Goal: Transaction & Acquisition: Purchase product/service

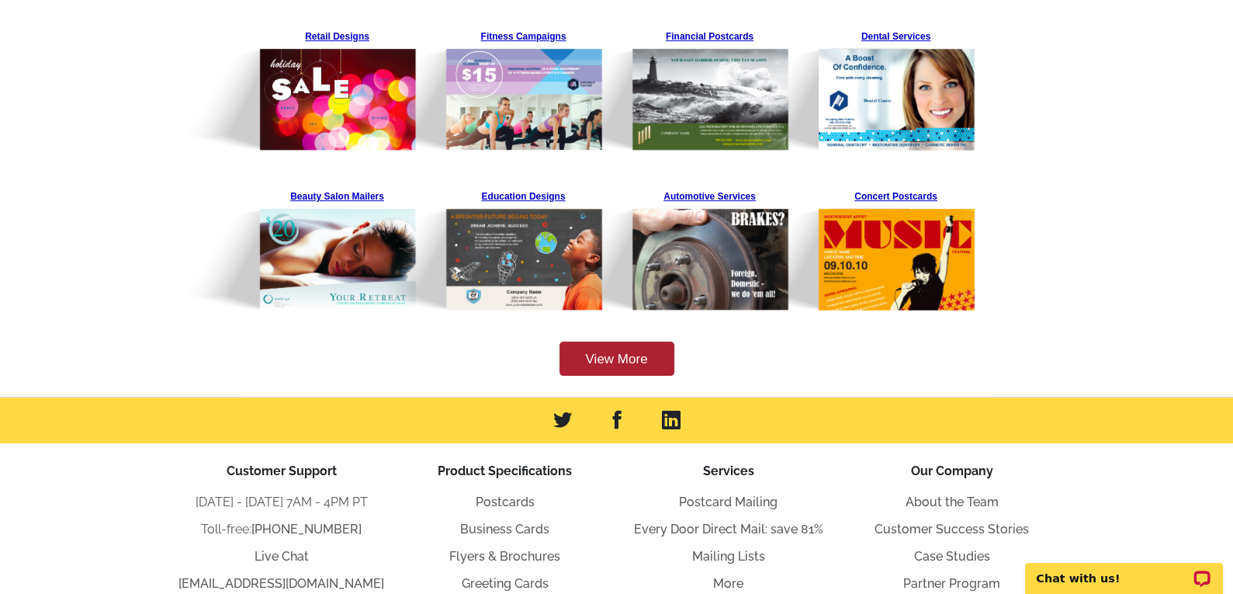
scroll to position [494, 0]
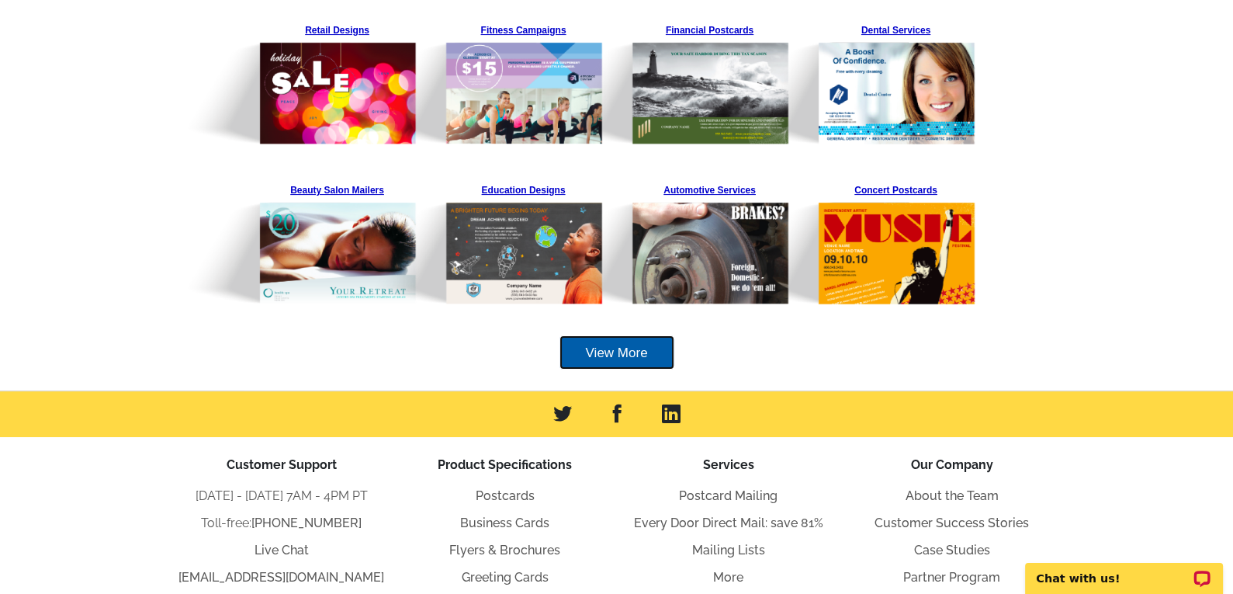
click at [630, 349] on link "View More" at bounding box center [617, 352] width 115 height 35
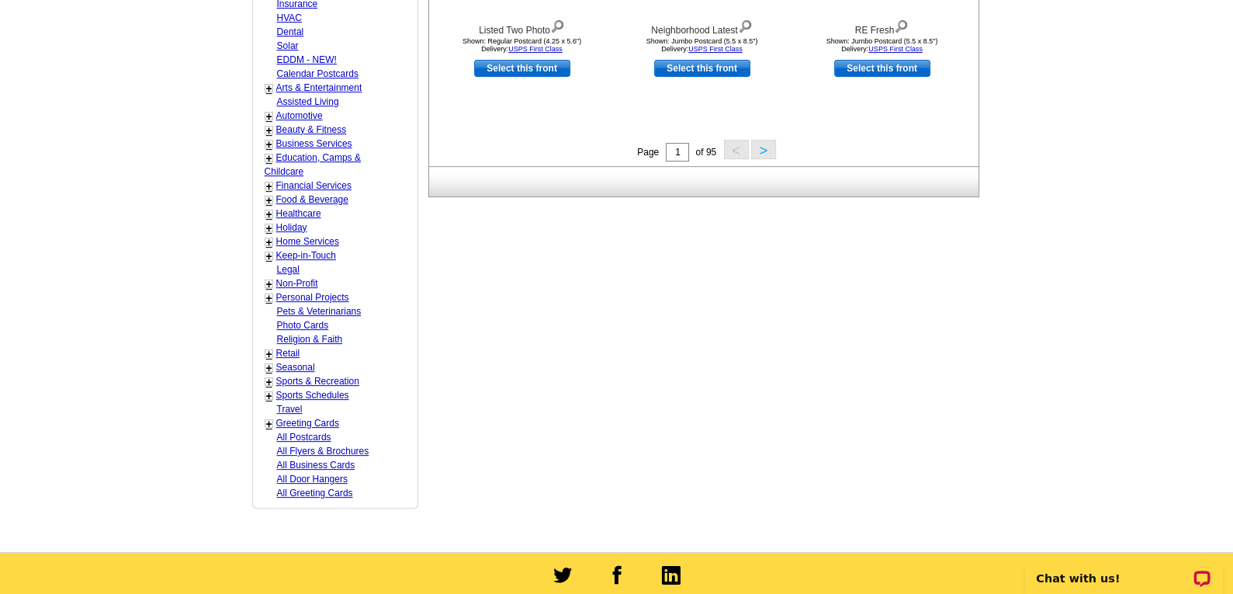
scroll to position [775, 0]
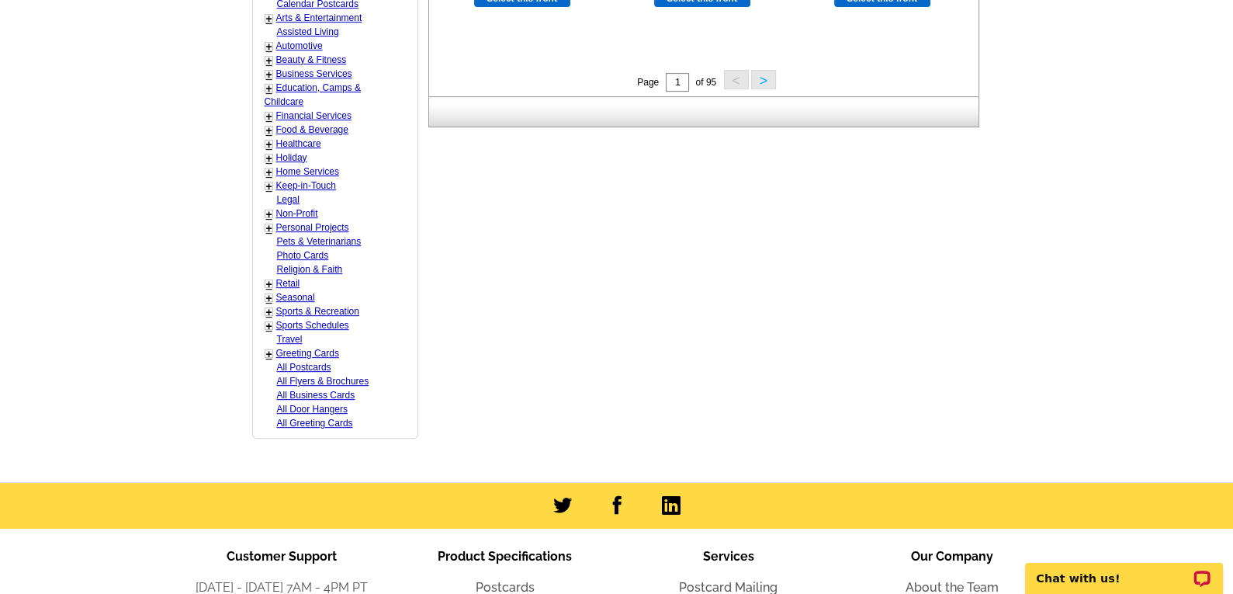
click at [272, 165] on div "+ Home Services - HVAC - Landscaping - Solar - Dry Cleaning / Laundromat - Clea…" at bounding box center [321, 172] width 120 height 14
click at [266, 166] on link "+" at bounding box center [269, 172] width 6 height 12
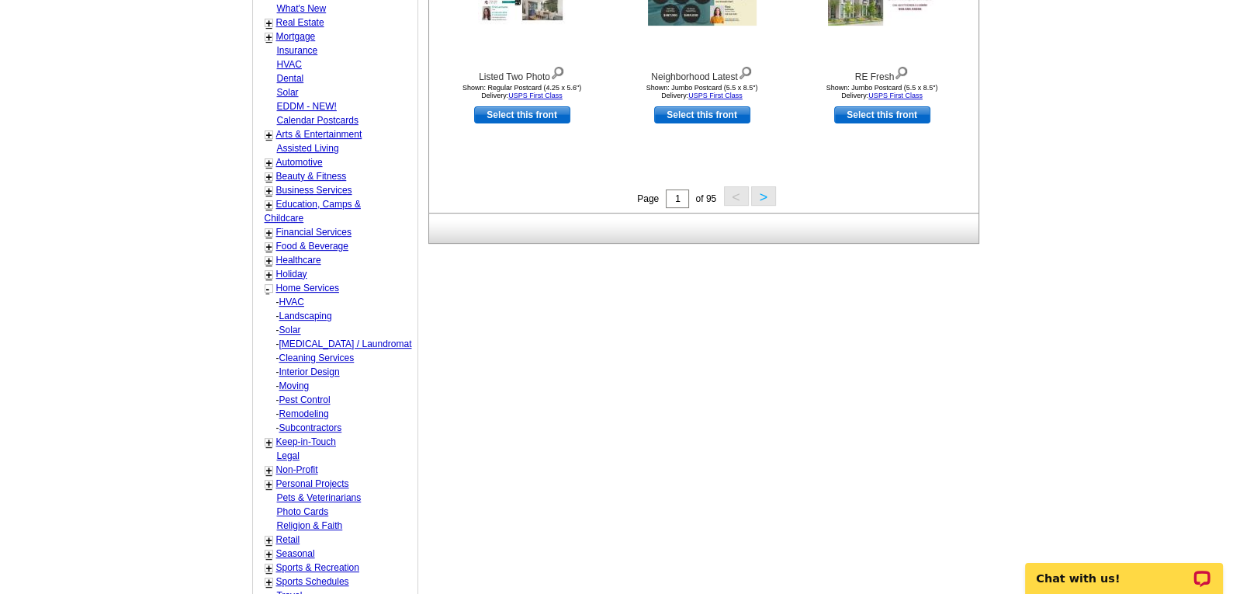
scroll to position [635, 0]
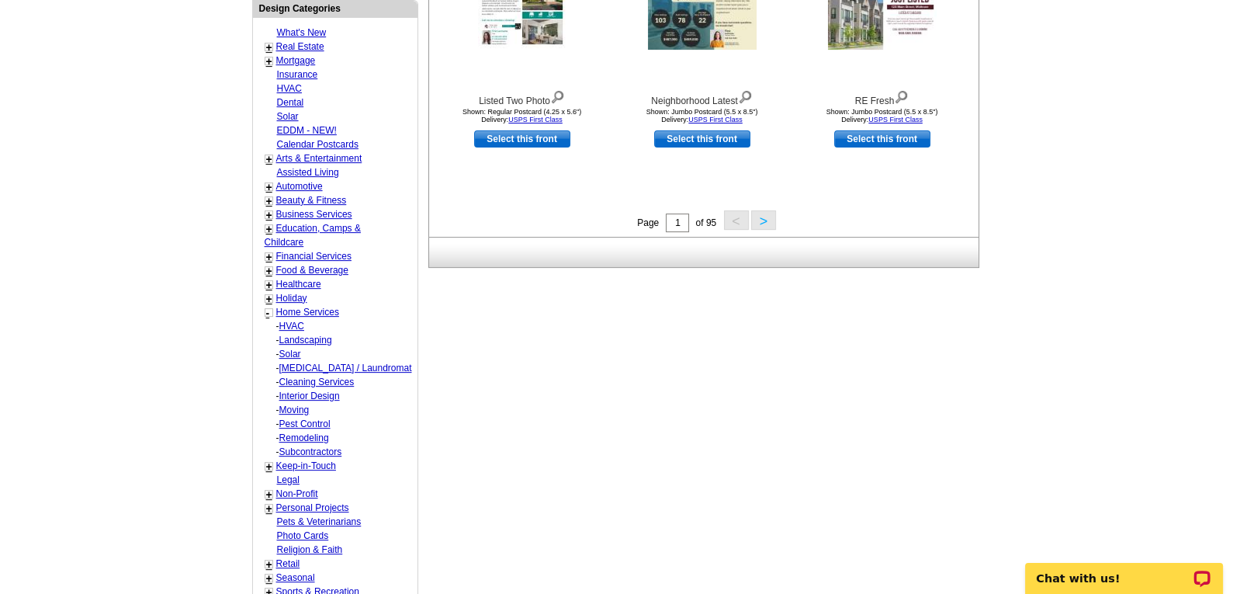
click at [286, 153] on link "Arts & Entertainment" at bounding box center [319, 158] width 86 height 11
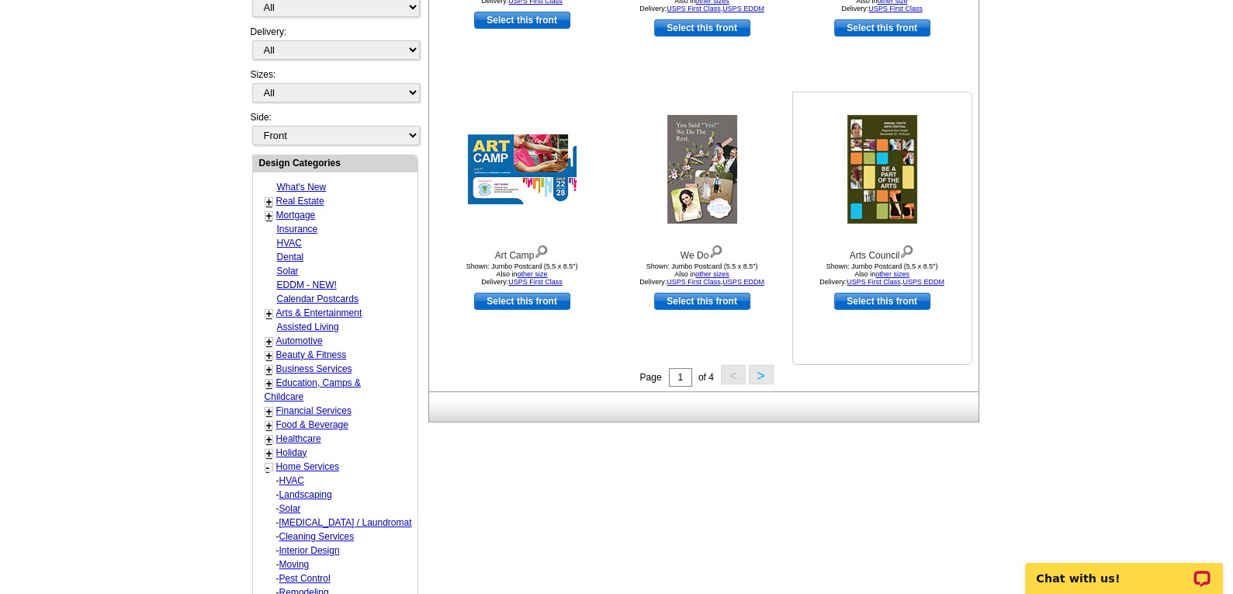
scroll to position [511, 0]
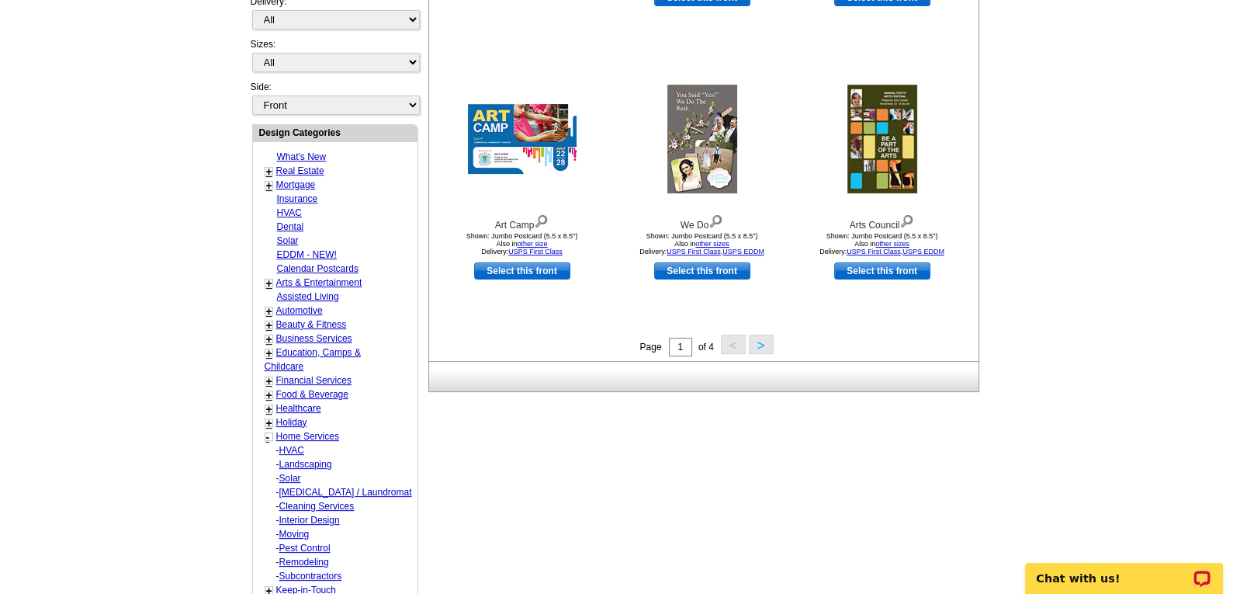
click at [758, 343] on button ">" at bounding box center [761, 344] width 25 height 19
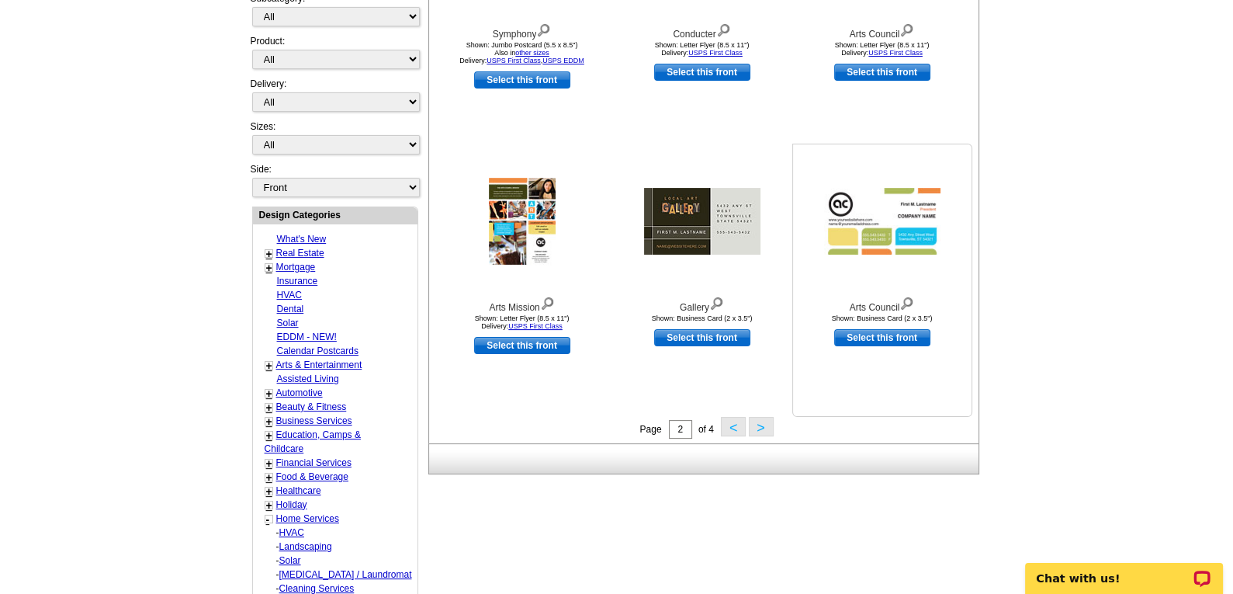
scroll to position [440, 0]
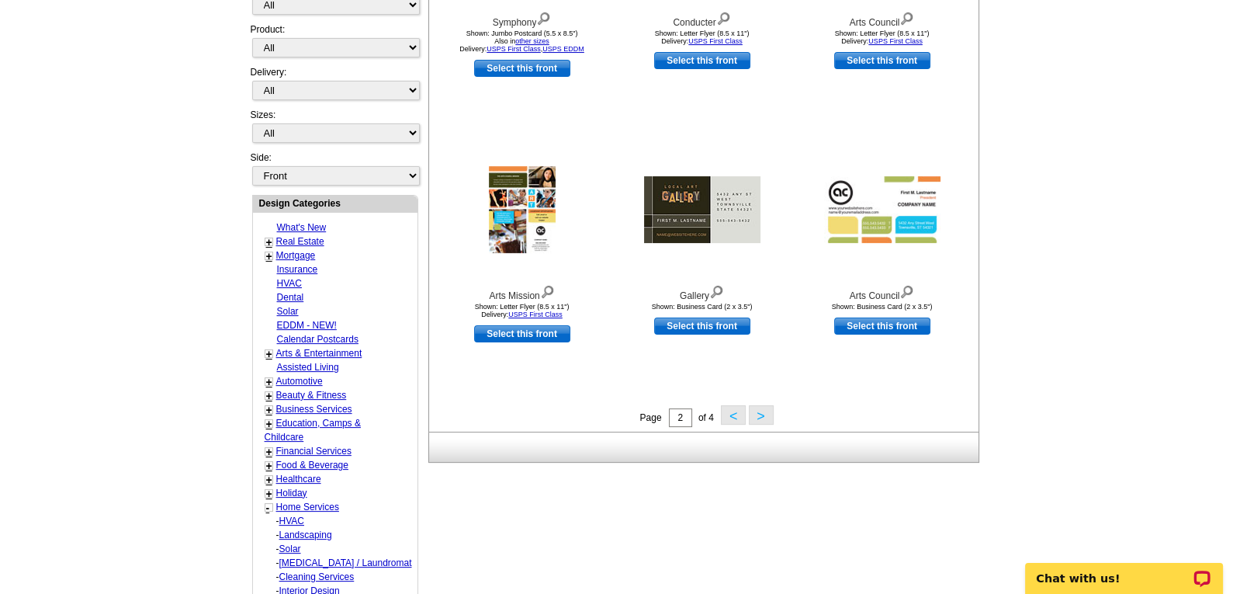
click at [752, 414] on button ">" at bounding box center [761, 414] width 25 height 19
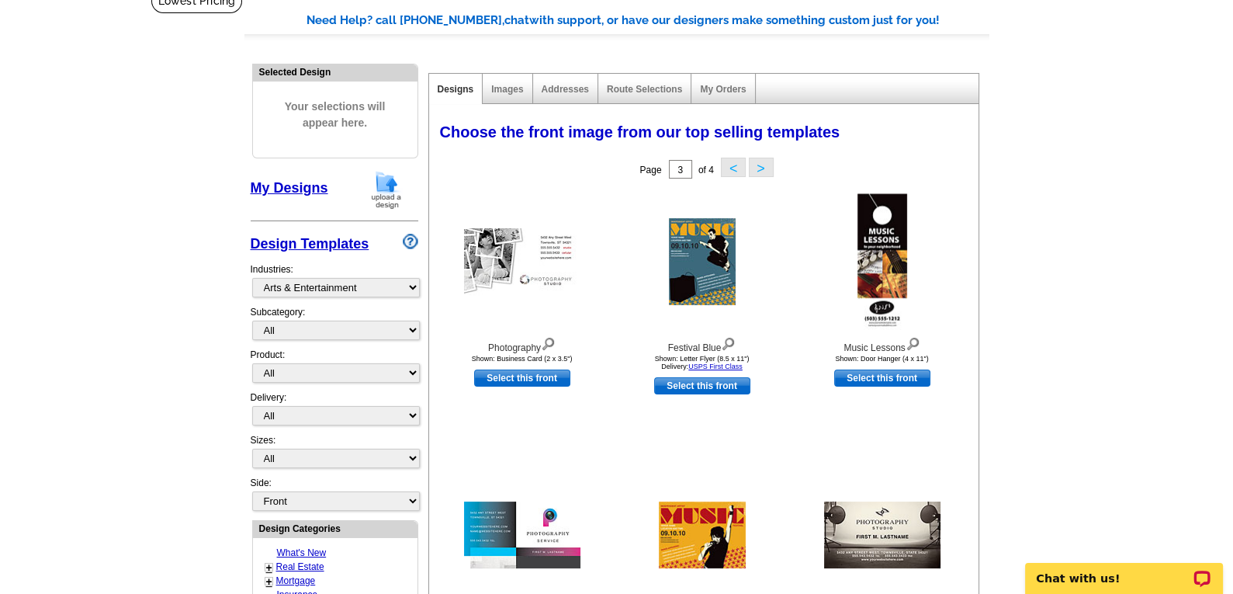
scroll to position [211, 0]
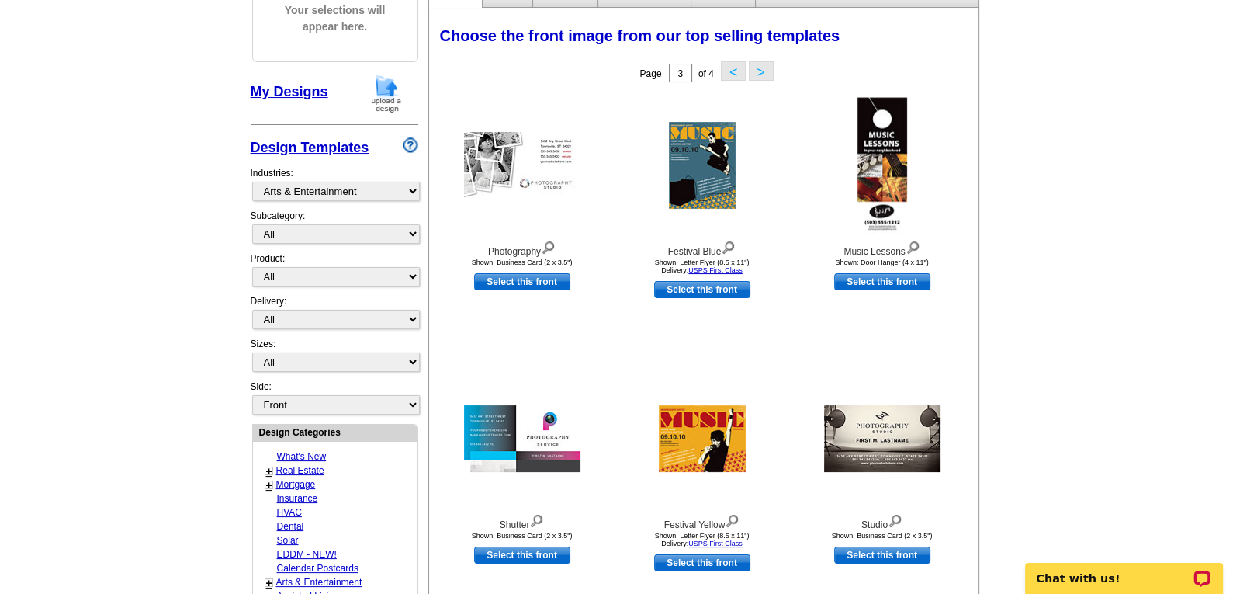
click at [296, 146] on link "Design Templates" at bounding box center [310, 148] width 119 height 16
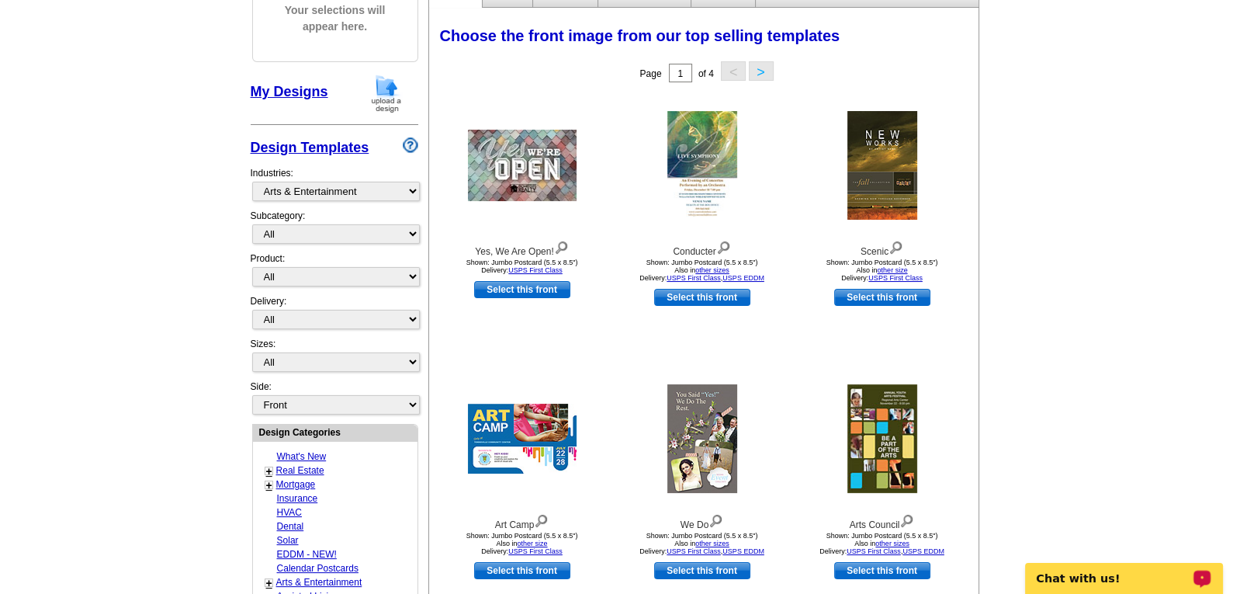
click at [1093, 580] on p "Chat with us!" at bounding box center [1114, 578] width 154 height 12
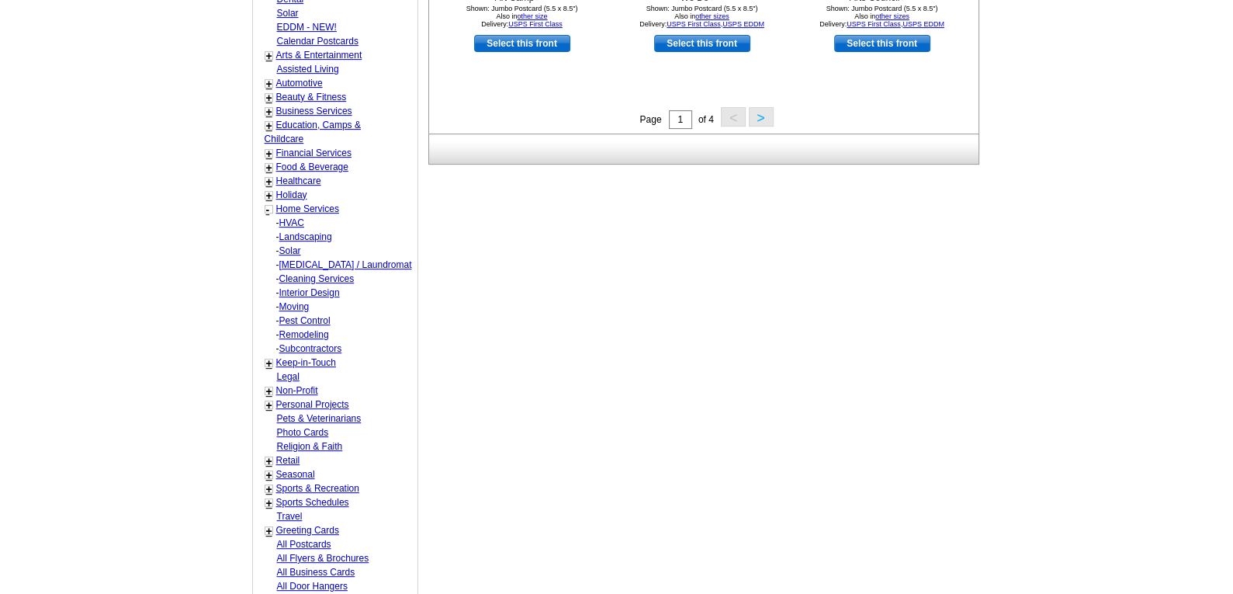
scroll to position [775, 0]
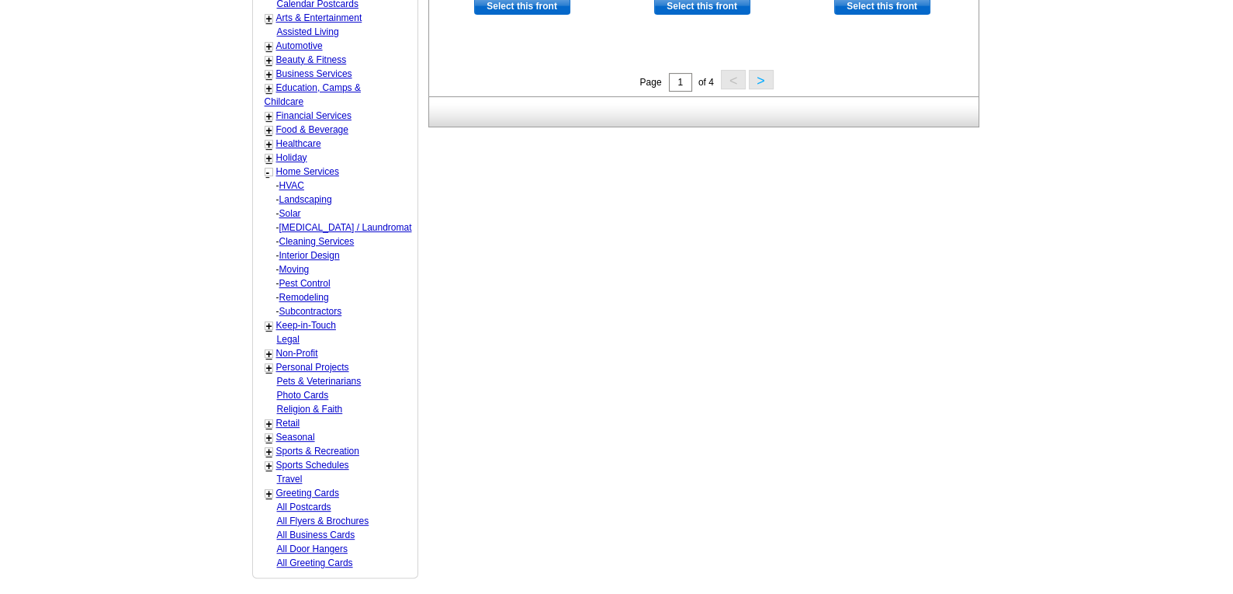
click at [291, 191] on link "Solar" at bounding box center [291, 185] width 25 height 11
select select "759"
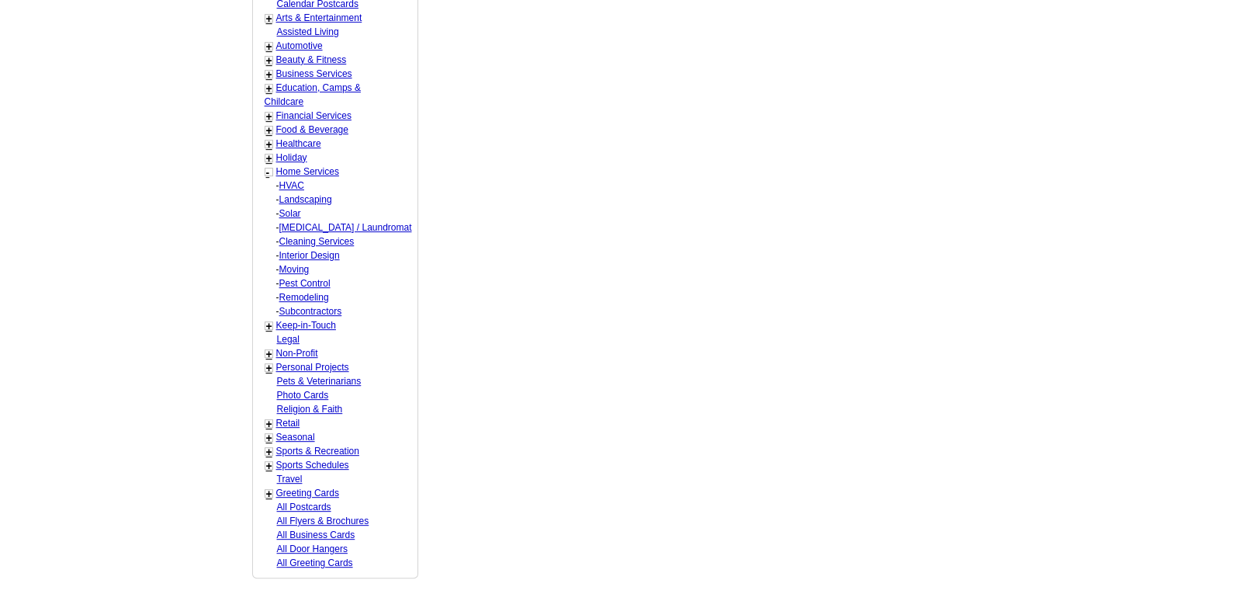
select select "1318"
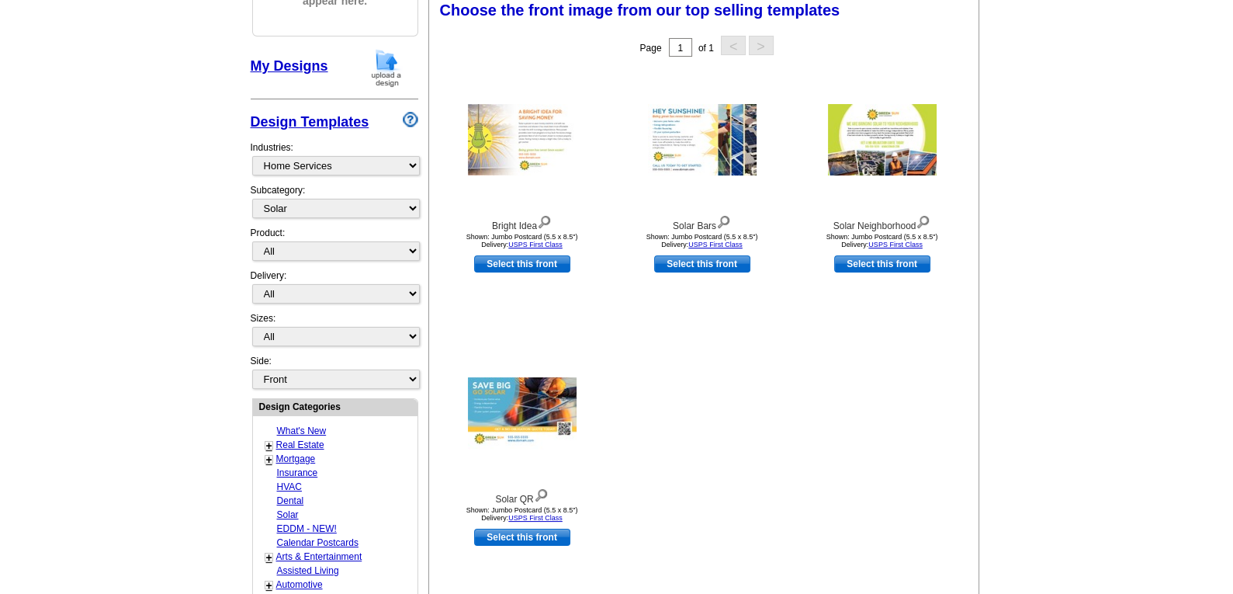
scroll to position [229, 0]
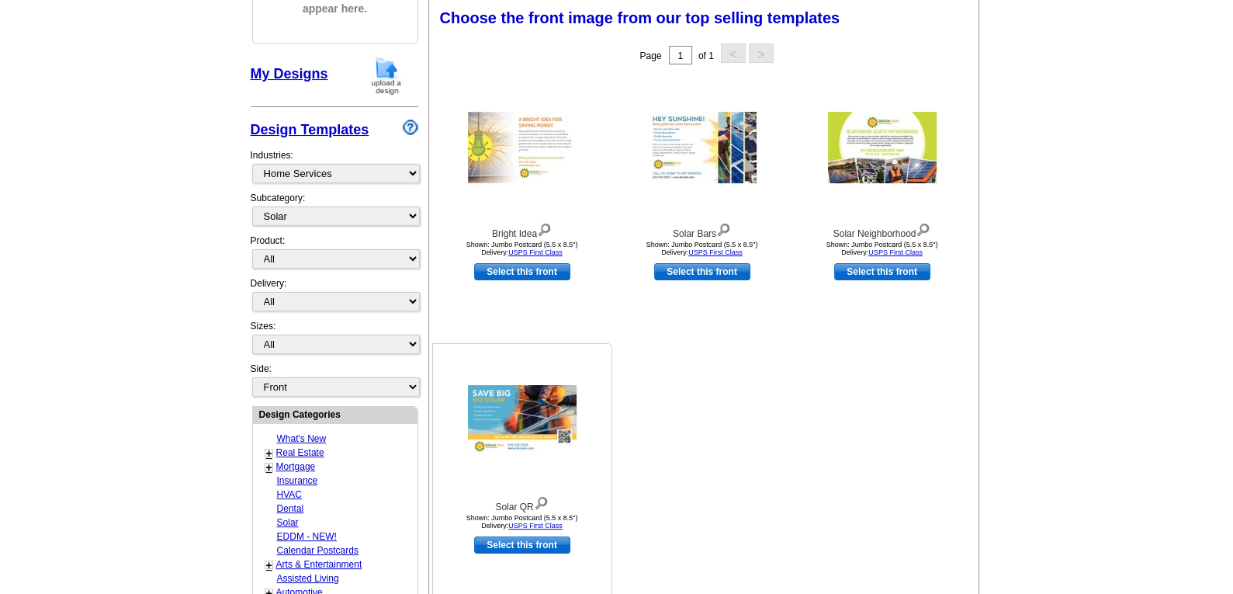
click at [513, 428] on img at bounding box center [522, 420] width 109 height 71
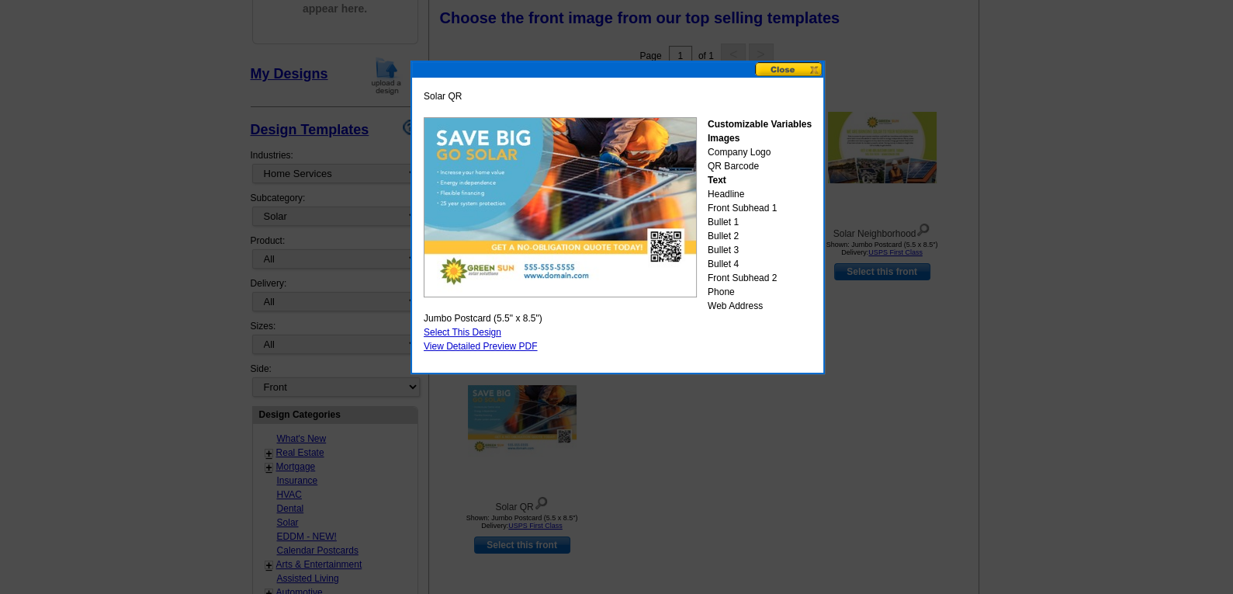
click at [785, 74] on button at bounding box center [789, 69] width 68 height 15
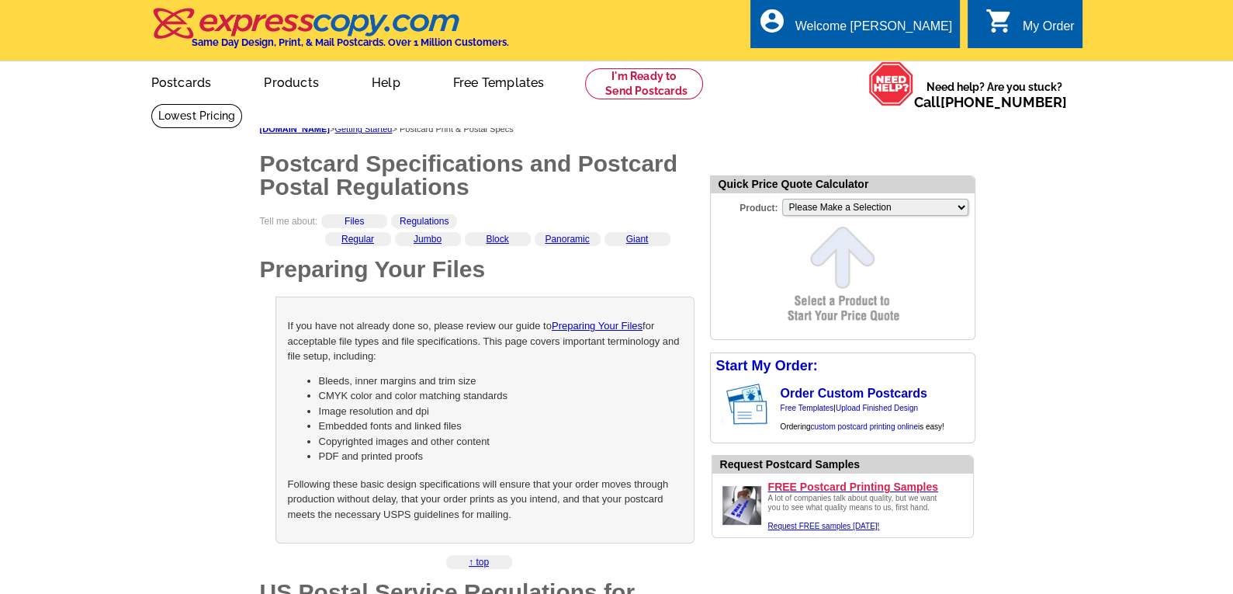
scroll to position [70, 0]
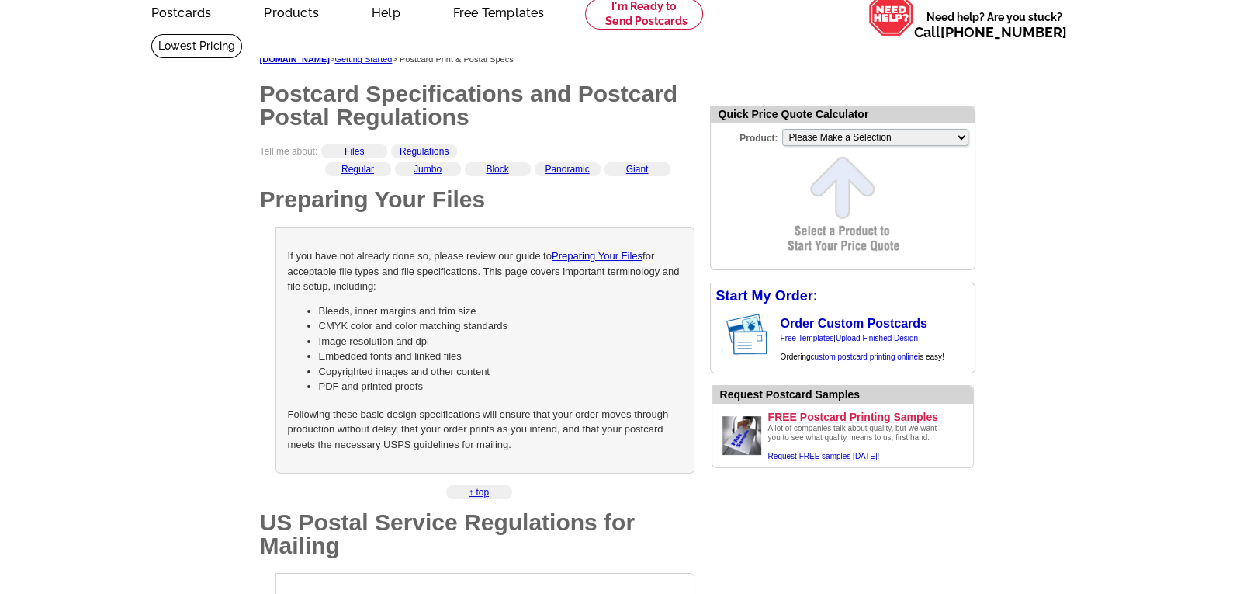
click at [356, 151] on link "Files" at bounding box center [354, 151] width 19 height 11
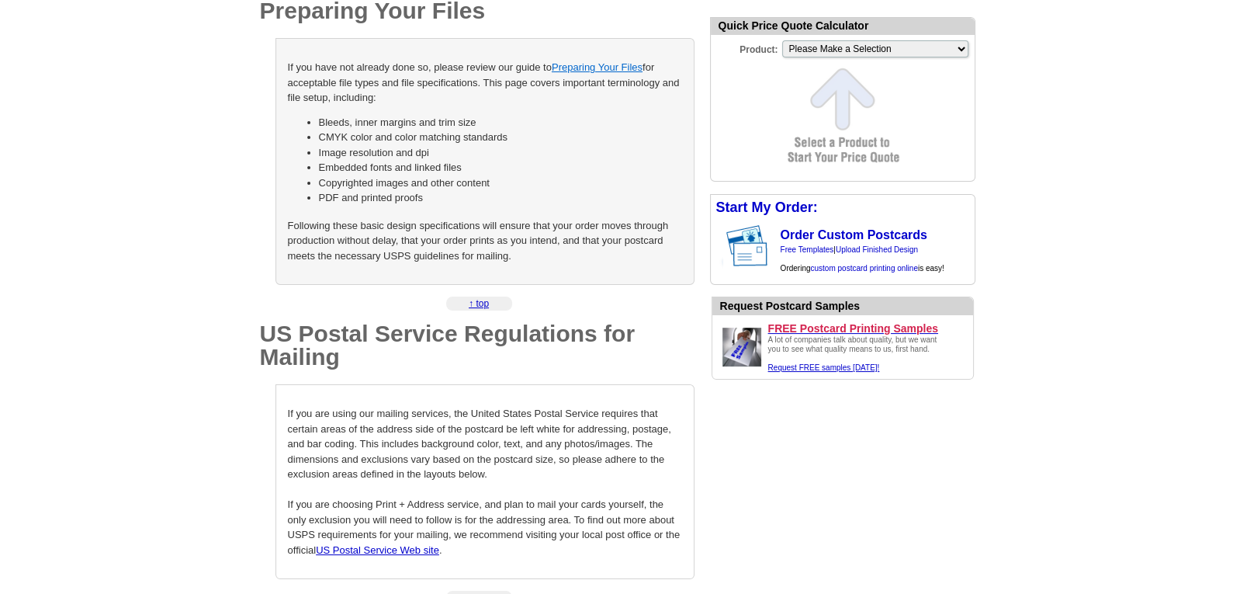
click at [605, 64] on link "Preparing Your Files" at bounding box center [597, 67] width 91 height 12
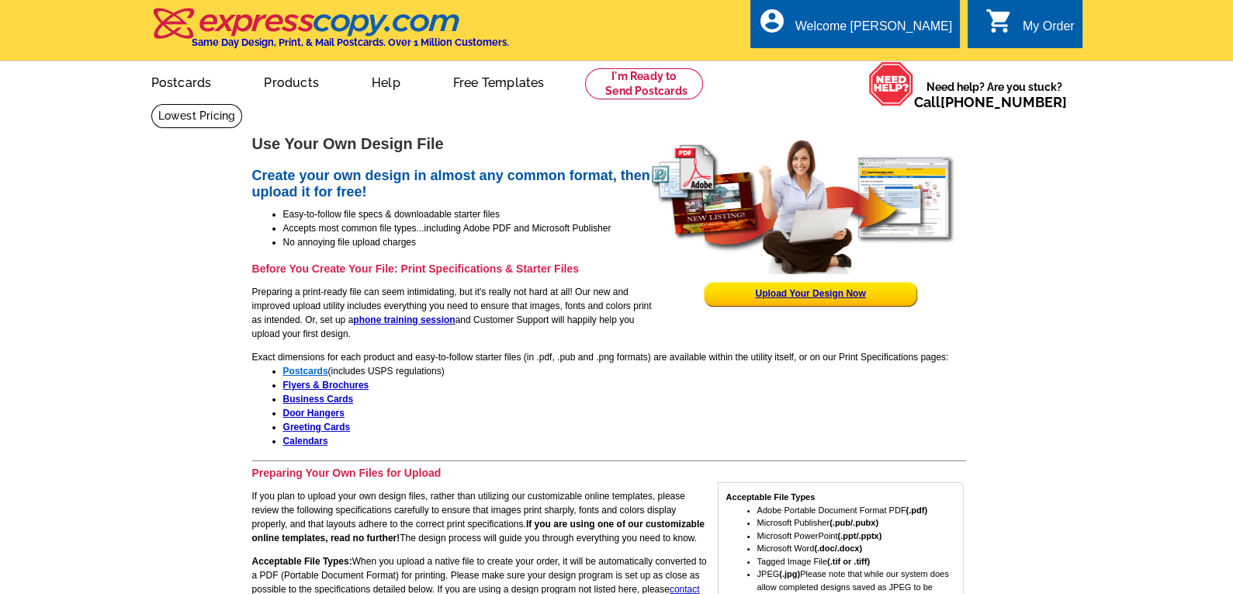
click at [305, 366] on strong "Postcards" at bounding box center [305, 371] width 45 height 11
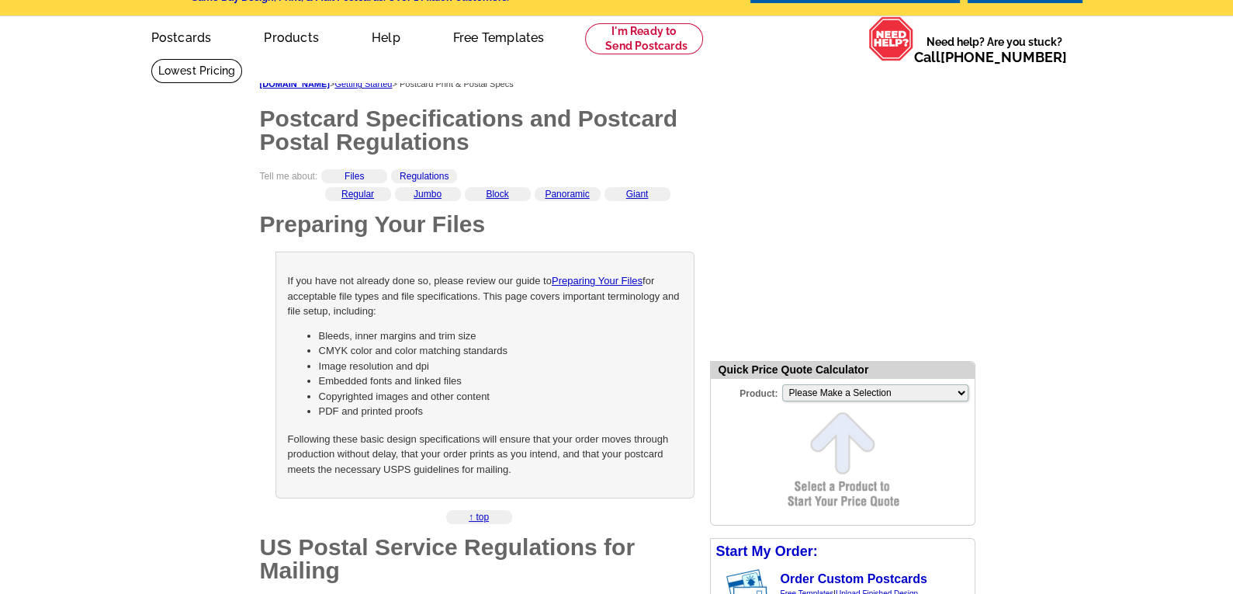
scroll to position [70, 0]
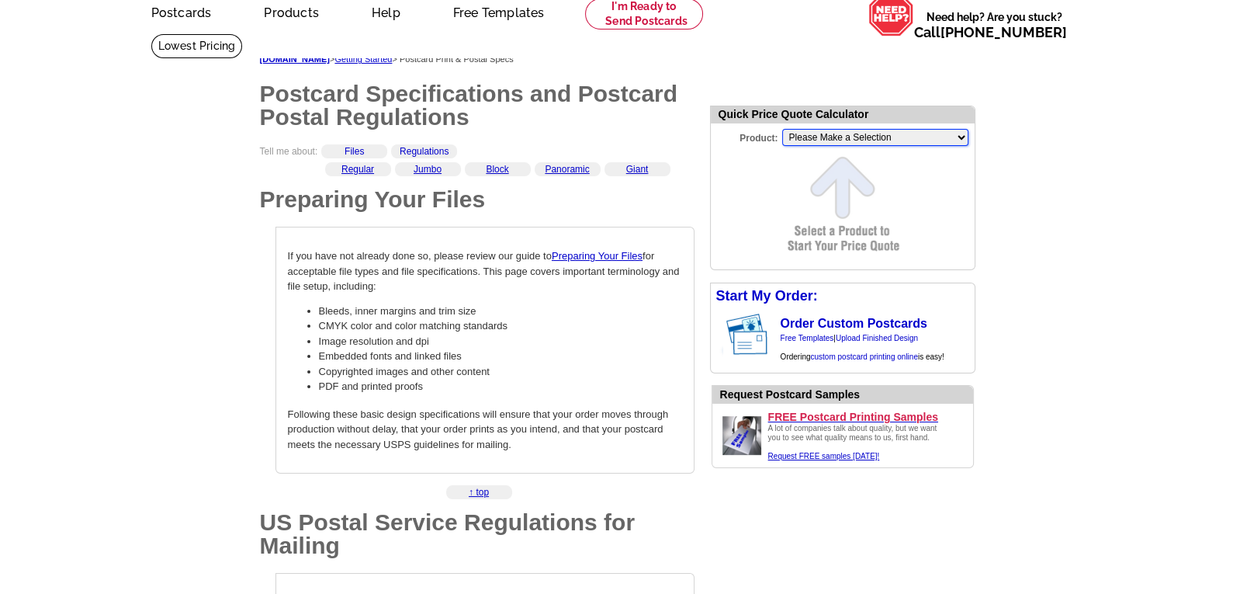
click at [960, 134] on select "Please Make a Selection Jumbo Postcard (5.5" x 8.5") Regular Postcard (4.25" x …" at bounding box center [875, 137] width 186 height 17
select select "2"
click at [782, 129] on select "Please Make a Selection Jumbo Postcard (5.5" x 8.5") Regular Postcard (4.25" x …" at bounding box center [875, 137] width 186 height 17
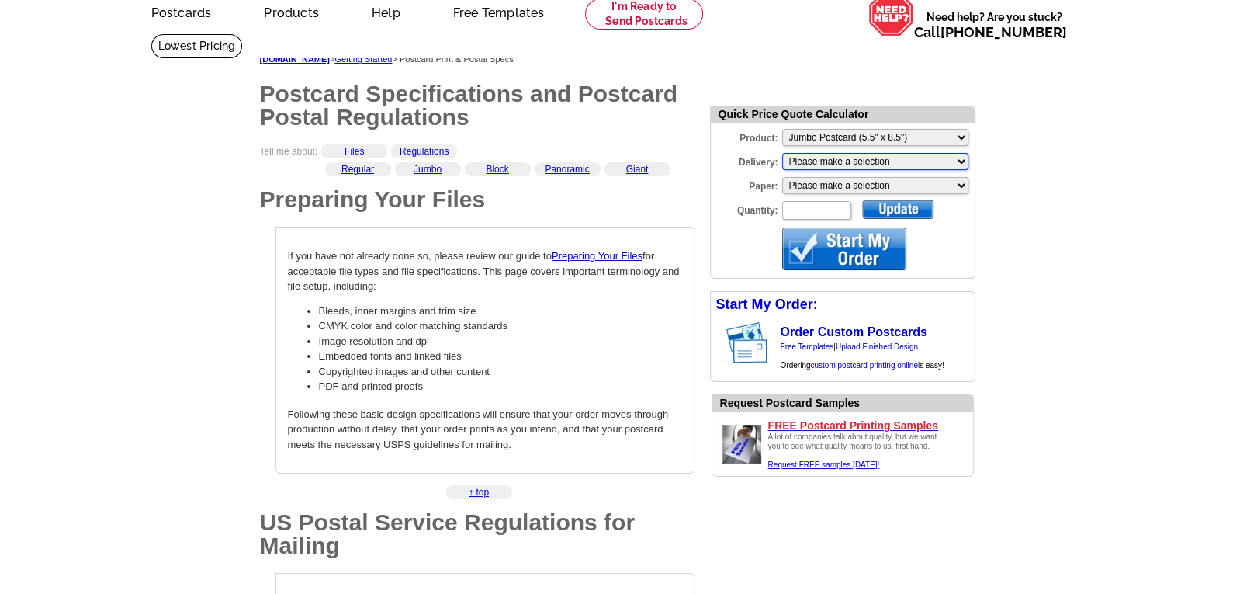
click at [963, 159] on select "Please make a selection Print + Address+USPS First Class Print-Only+Shipped To …" at bounding box center [875, 161] width 186 height 17
click at [793, 209] on input "Quantity:" at bounding box center [816, 210] width 69 height 19
type input "1000"
click at [885, 206] on div at bounding box center [897, 208] width 71 height 19
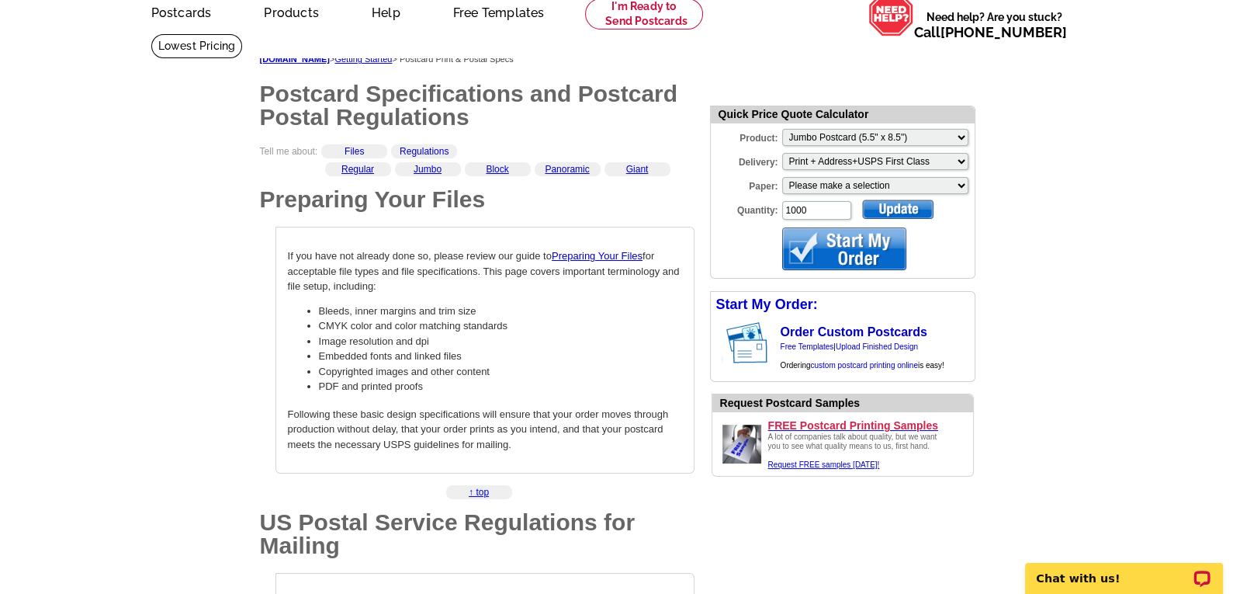
click at [904, 206] on div at bounding box center [897, 208] width 71 height 19
click at [795, 469] on link "Request FREE samples today!" at bounding box center [824, 464] width 112 height 9
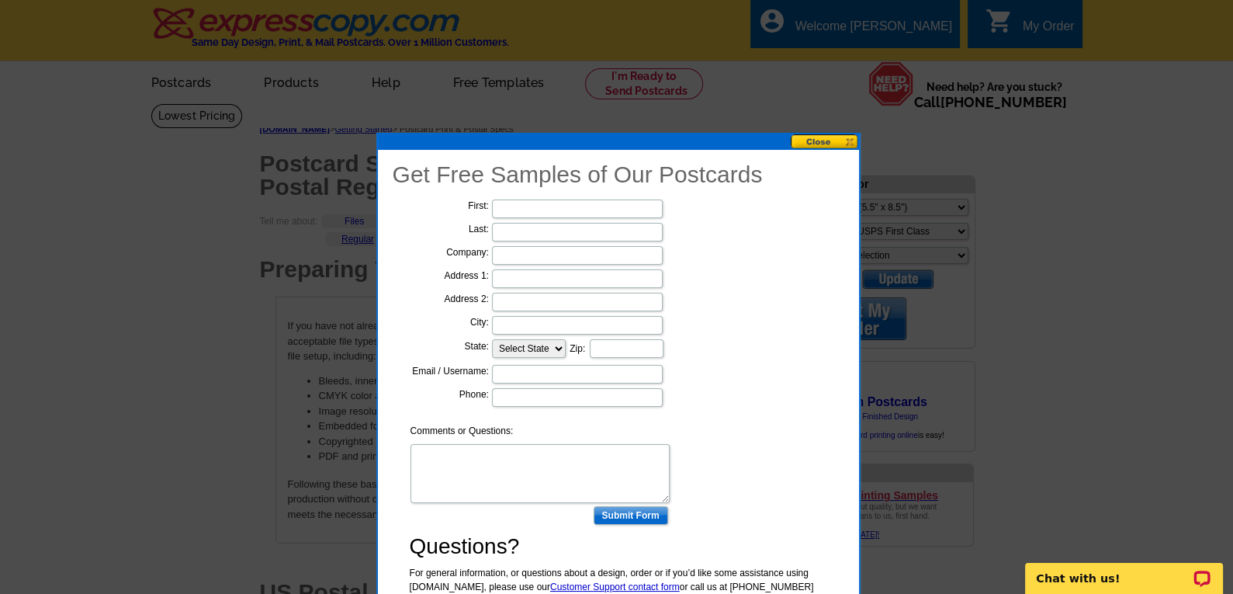
click at [813, 140] on button at bounding box center [825, 141] width 68 height 15
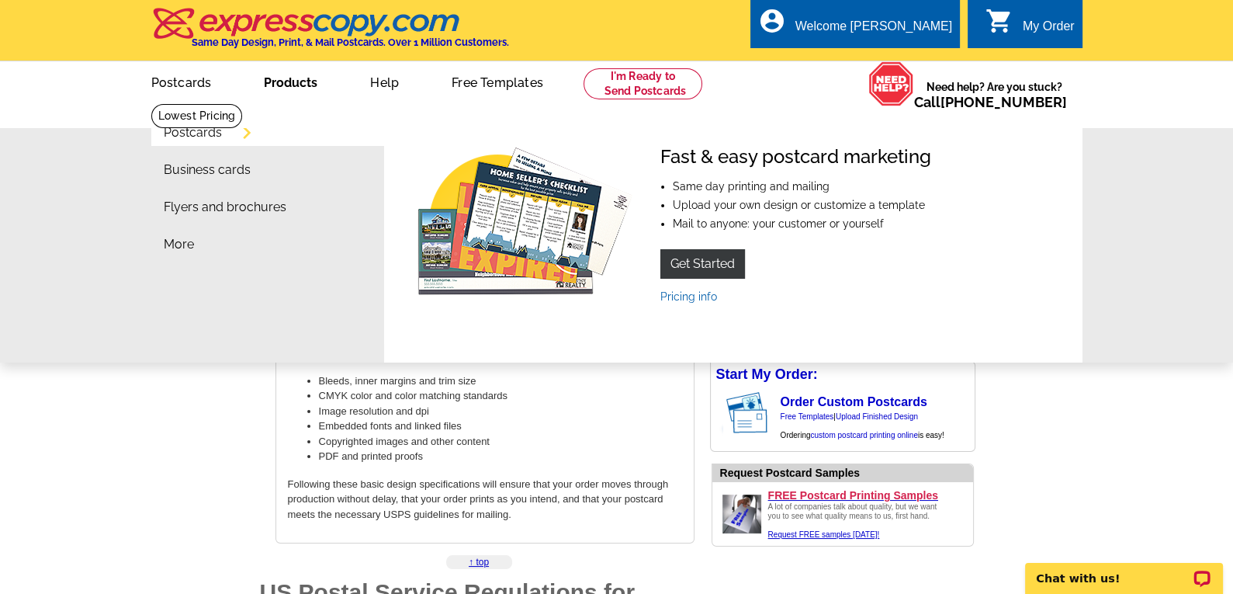
click at [283, 81] on link "Products" at bounding box center [290, 81] width 103 height 36
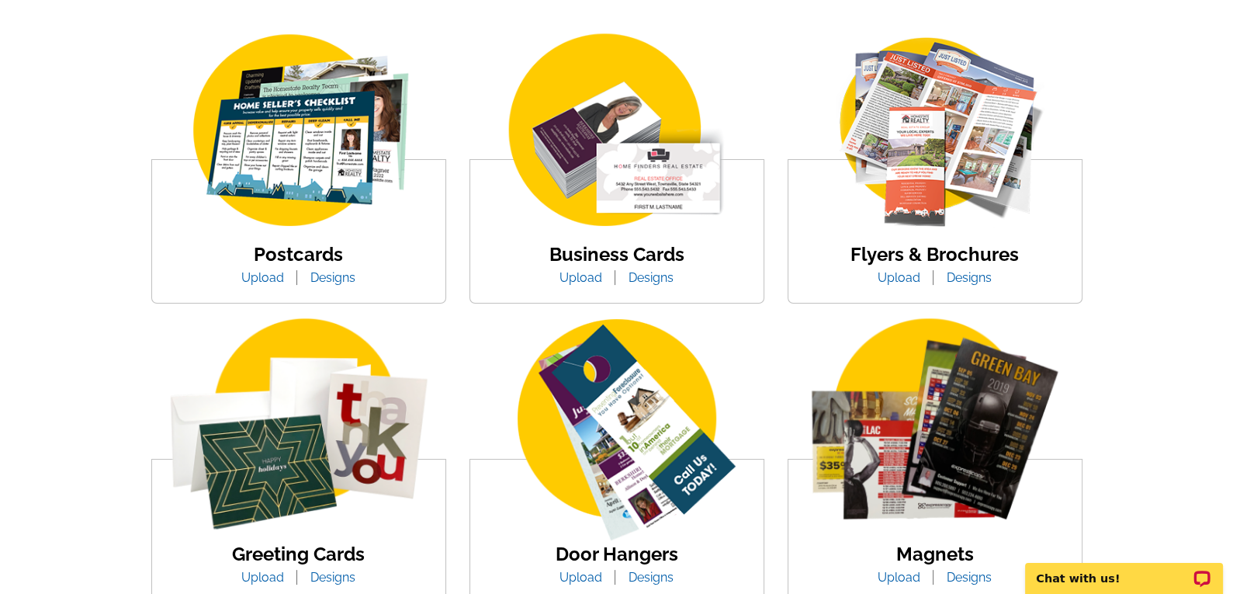
click at [300, 171] on img at bounding box center [299, 131] width 264 height 204
